Goal: Find specific page/section: Find specific page/section

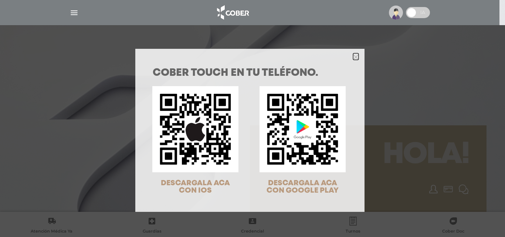
click at [353, 53] on icon "Close" at bounding box center [356, 57] width 6 height 8
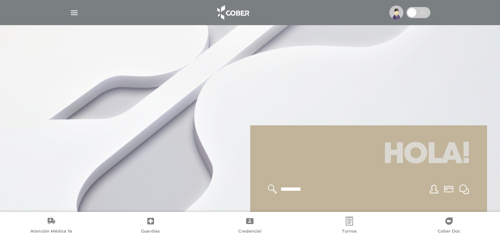
click at [75, 12] on img "button" at bounding box center [74, 12] width 9 height 9
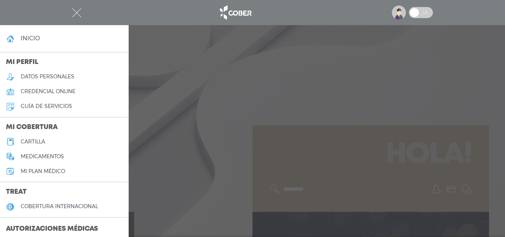
click at [48, 139] on link "cartilla" at bounding box center [64, 141] width 129 height 15
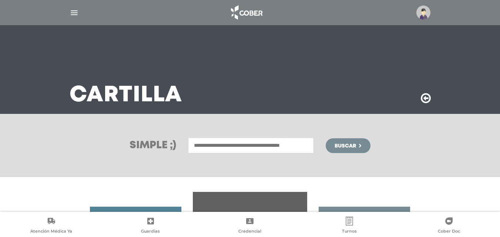
click at [227, 146] on input "text" at bounding box center [251, 146] width 126 height 16
type input "*"
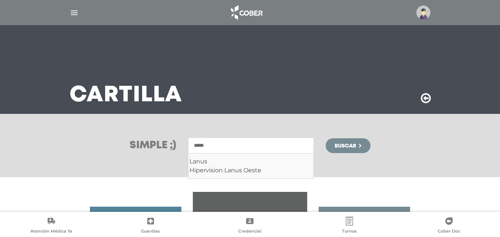
type input "*****"
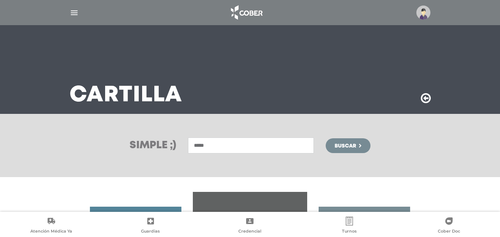
click at [352, 143] on span "Buscar" at bounding box center [344, 145] width 21 height 5
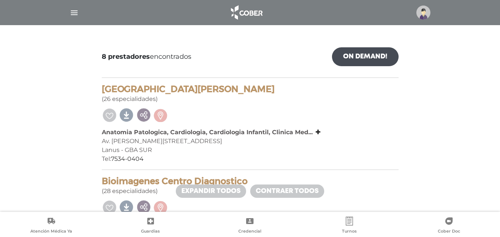
scroll to position [99, 0]
click at [317, 133] on icon at bounding box center [317, 132] width 5 height 6
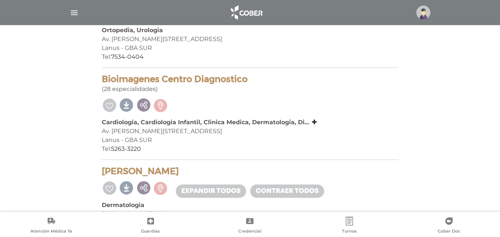
scroll to position [247, 0]
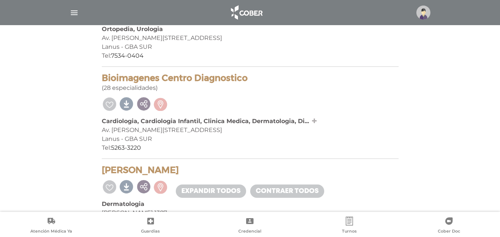
click at [312, 120] on icon at bounding box center [314, 121] width 5 height 6
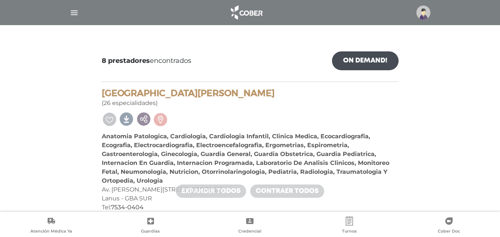
scroll to position [0, 0]
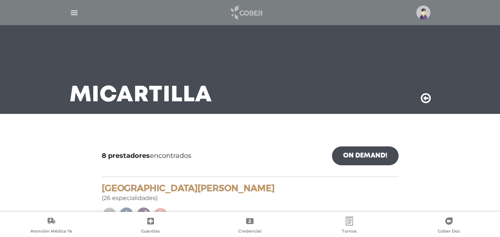
click at [241, 14] on img at bounding box center [246, 13] width 39 height 18
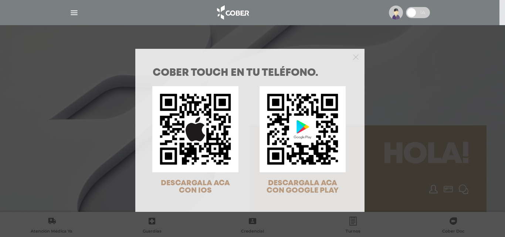
click at [349, 57] on div at bounding box center [249, 56] width 229 height 15
click at [353, 57] on polygon "Close" at bounding box center [356, 57] width 6 height 6
